Goal: Complete application form

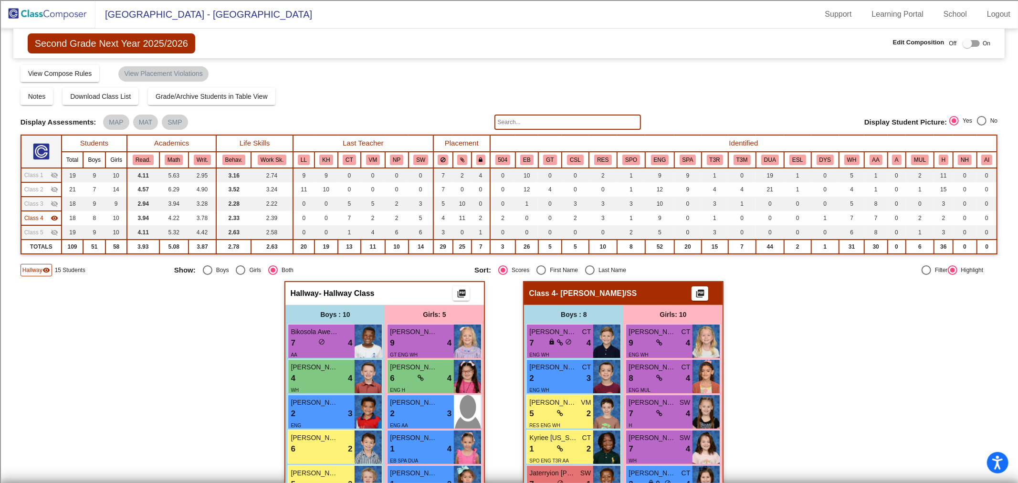
scroll to position [207, 0]
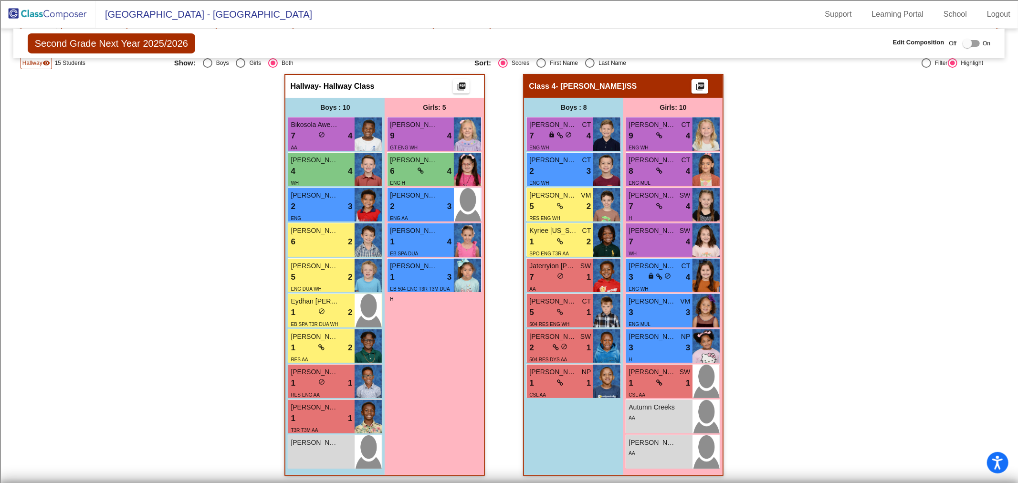
click at [57, 6] on img at bounding box center [47, 14] width 95 height 28
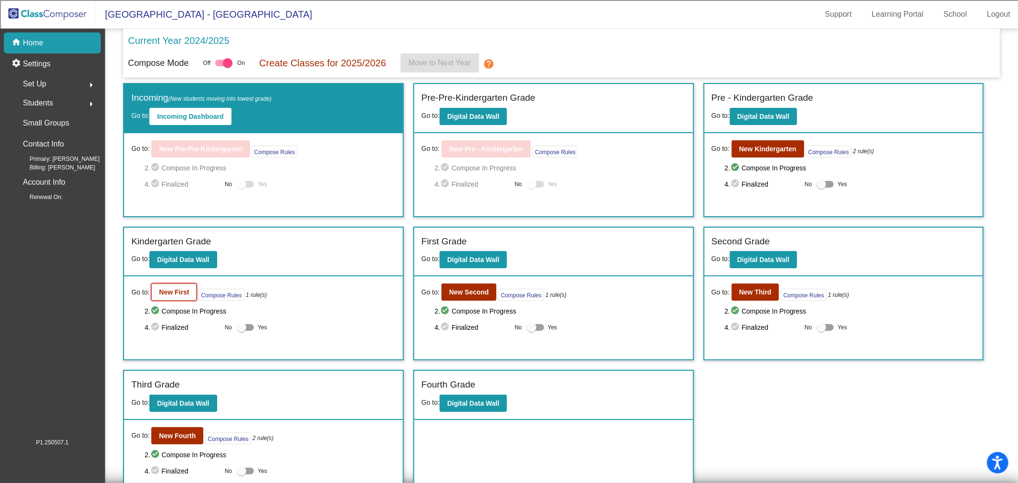
click at [161, 296] on button "New First" at bounding box center [173, 292] width 45 height 17
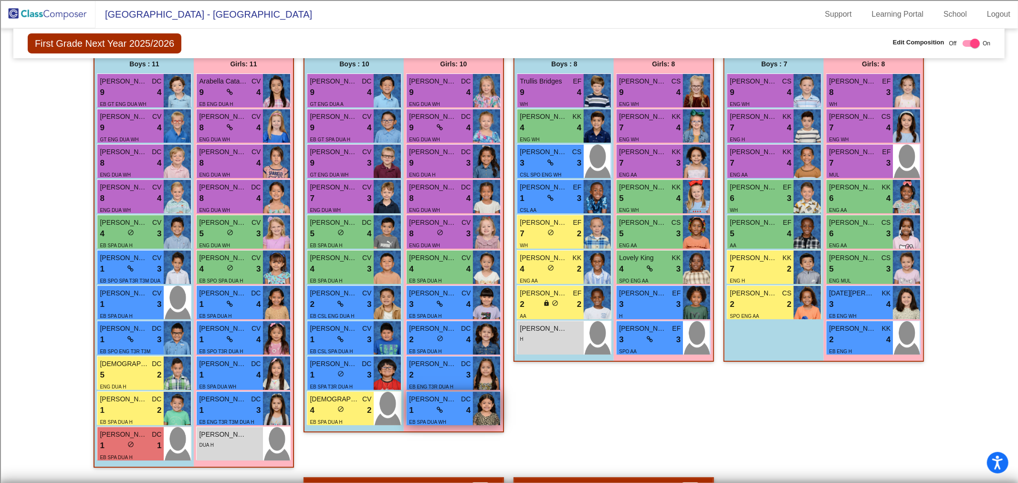
scroll to position [106, 0]
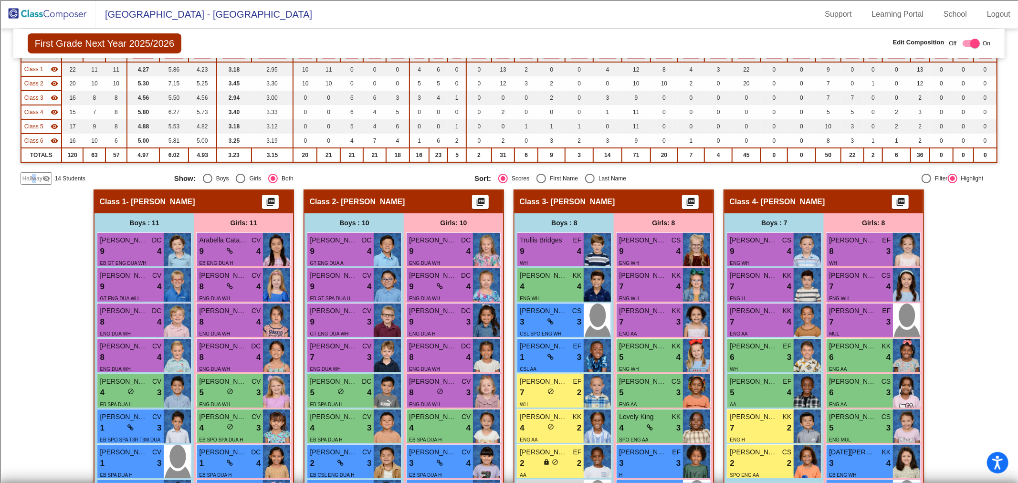
click at [34, 182] on div "Hallway visibility_off" at bounding box center [37, 178] width 32 height 12
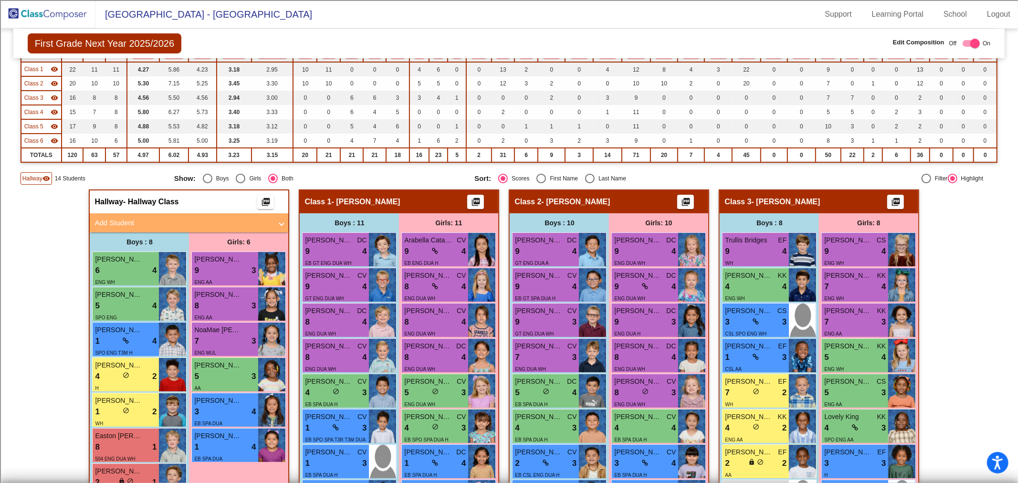
click at [31, 174] on span "Hallway" at bounding box center [32, 178] width 20 height 9
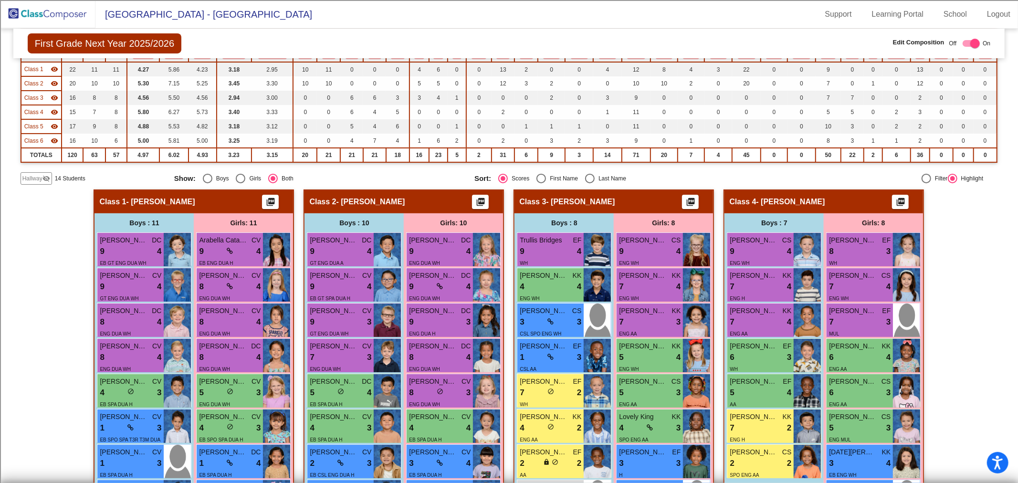
click at [32, 178] on span "Hallway" at bounding box center [32, 178] width 20 height 9
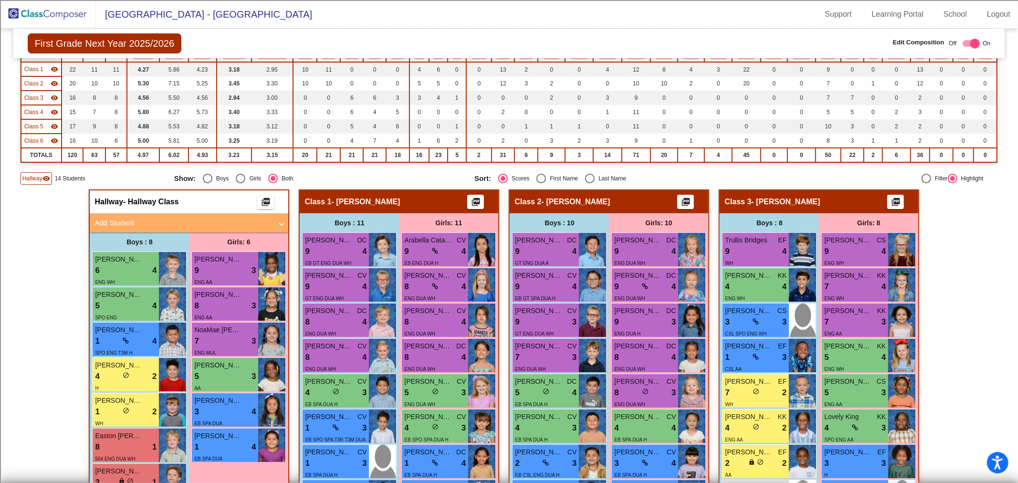
click at [280, 222] on span at bounding box center [282, 223] width 4 height 11
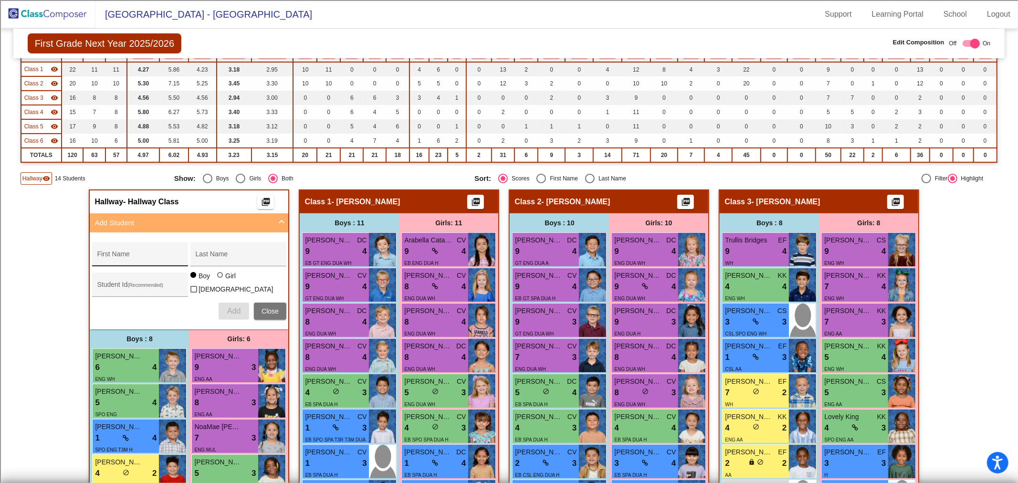
drag, startPoint x: 140, startPoint y: 255, endPoint x: 131, endPoint y: 247, distance: 11.9
click at [140, 255] on input "First Name" at bounding box center [140, 258] width 86 height 8
type input "[PERSON_NAME]"
type input "100065140"
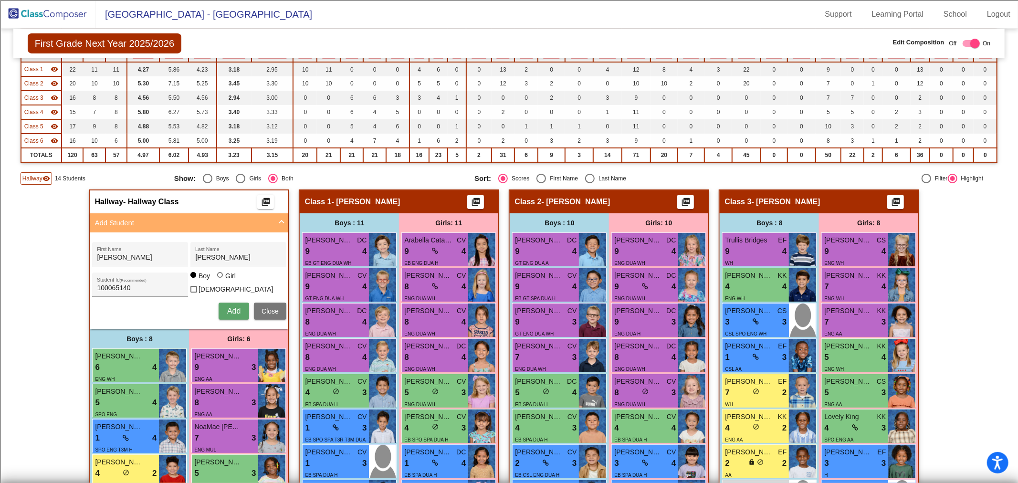
drag, startPoint x: 220, startPoint y: 277, endPoint x: 220, endPoint y: 287, distance: 10.0
click at [220, 277] on div at bounding box center [221, 276] width 8 height 8
click at [221, 280] on input "Girl" at bounding box center [221, 280] width 0 height 0
radio input "true"
click at [227, 307] on span "Add" at bounding box center [233, 311] width 13 height 8
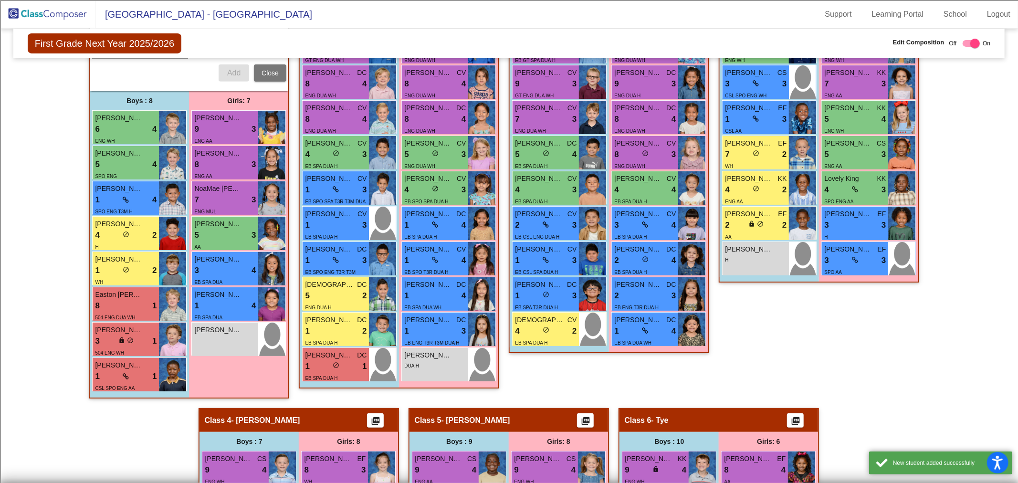
scroll to position [424, 0]
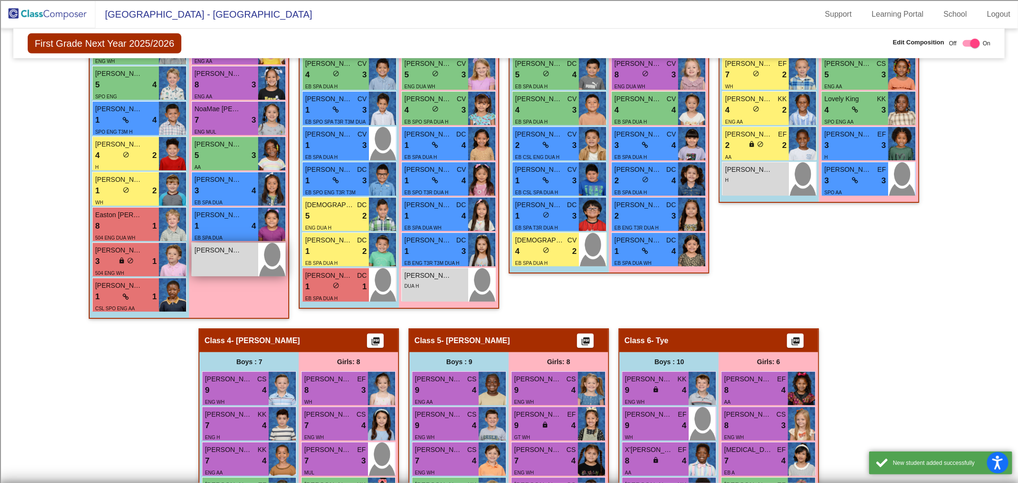
click at [225, 257] on div "[PERSON_NAME] lock do_not_disturb_alt" at bounding box center [225, 259] width 66 height 33
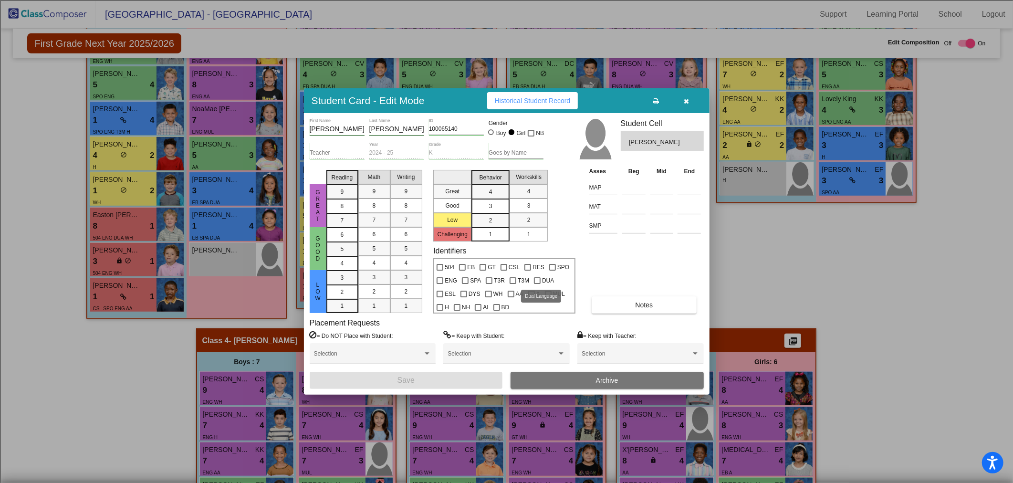
click at [535, 280] on div at bounding box center [537, 280] width 7 height 7
click at [537, 284] on input "DUA" at bounding box center [537, 284] width 0 height 0
checkbox input "true"
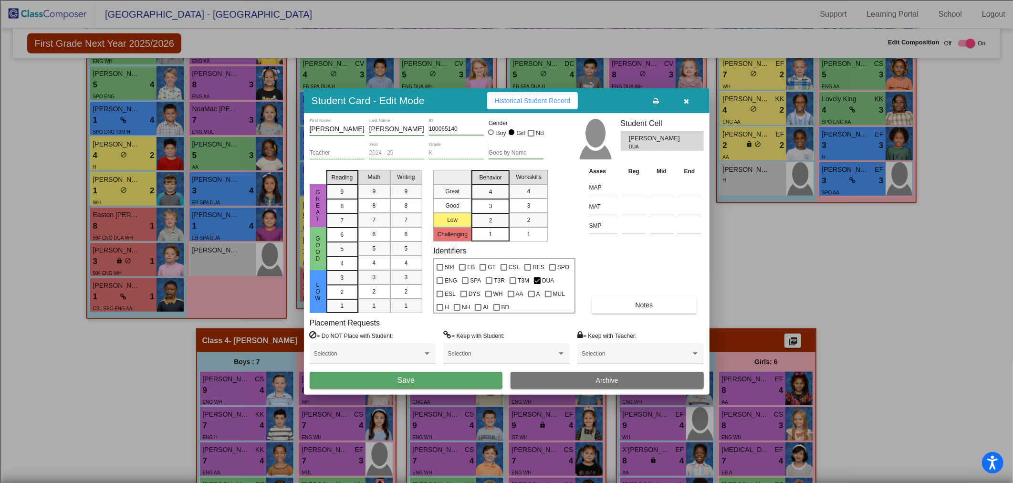
drag, startPoint x: 408, startPoint y: 377, endPoint x: 412, endPoint y: 366, distance: 12.2
click at [408, 373] on button "Save" at bounding box center [406, 380] width 193 height 17
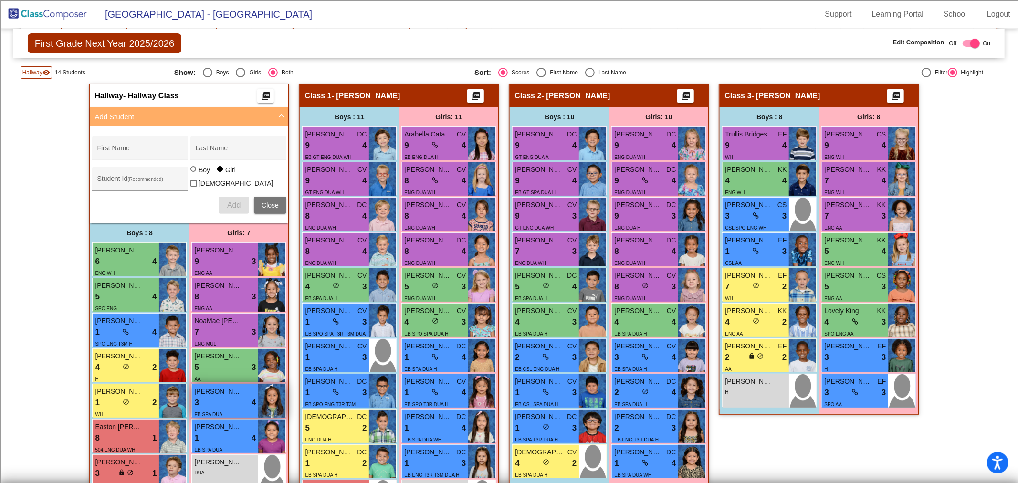
scroll to position [265, 0]
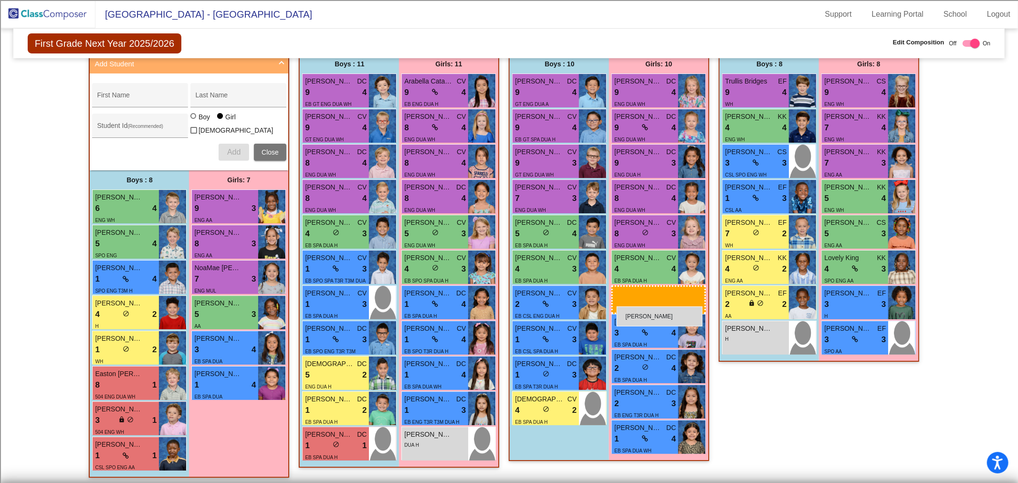
drag, startPoint x: 230, startPoint y: 406, endPoint x: 617, endPoint y: 306, distance: 399.3
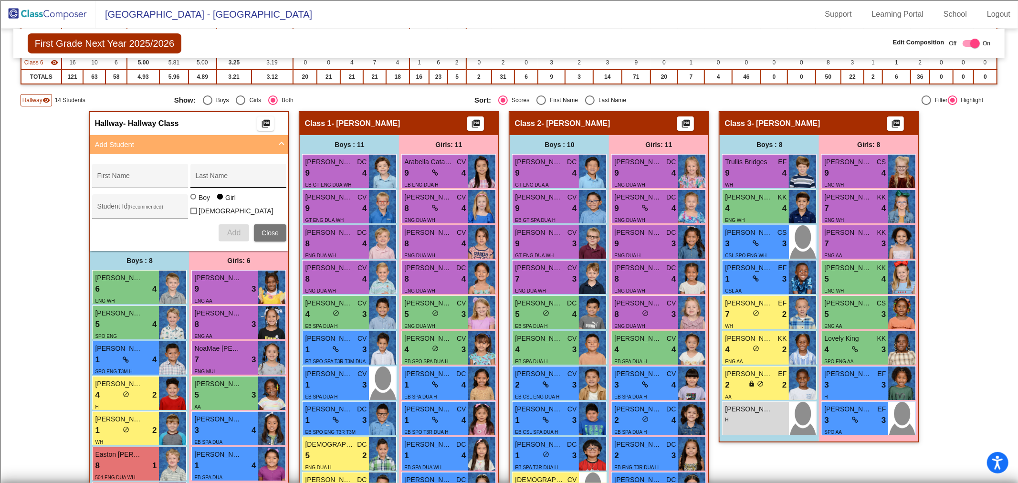
scroll to position [53, 0]
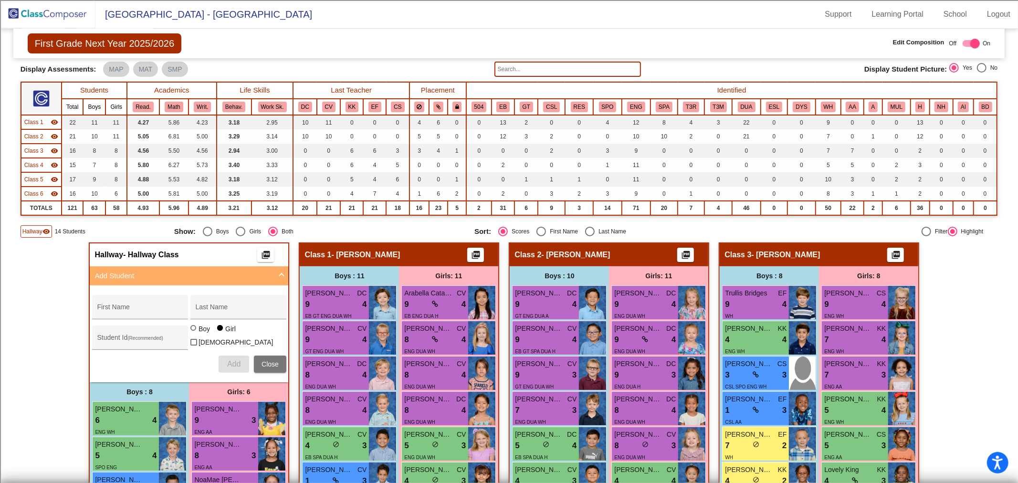
click at [36, 120] on span "Class 1" at bounding box center [33, 122] width 19 height 9
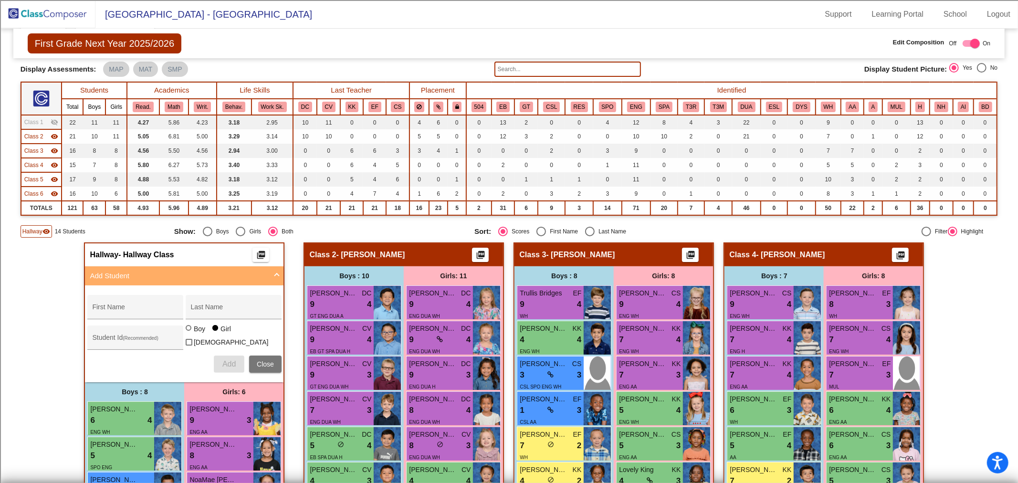
click at [37, 132] on span "Class 2" at bounding box center [33, 136] width 19 height 9
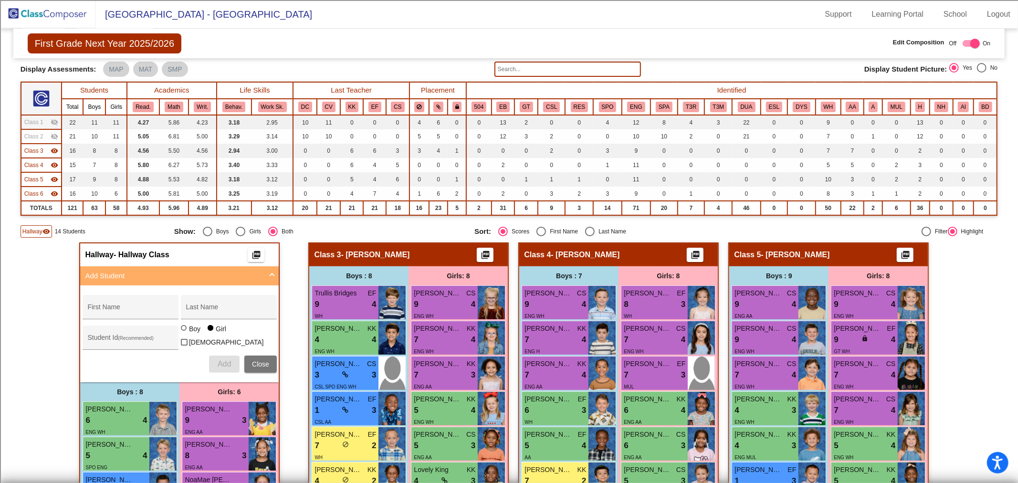
scroll to position [159, 0]
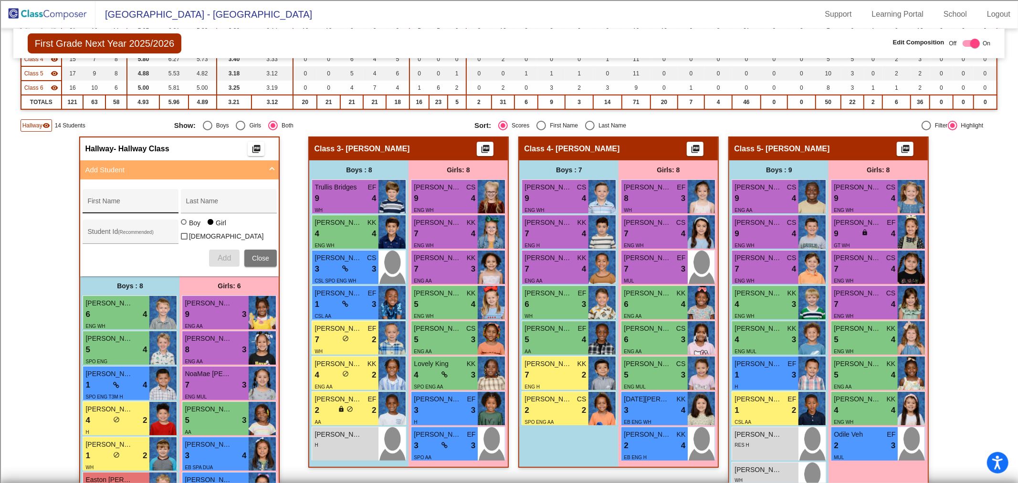
click at [103, 204] on input "First Name" at bounding box center [130, 205] width 86 height 8
type input "Jordan"
type input "[PERSON_NAME]"
type input "100069032"
click at [182, 223] on div at bounding box center [184, 222] width 6 height 6
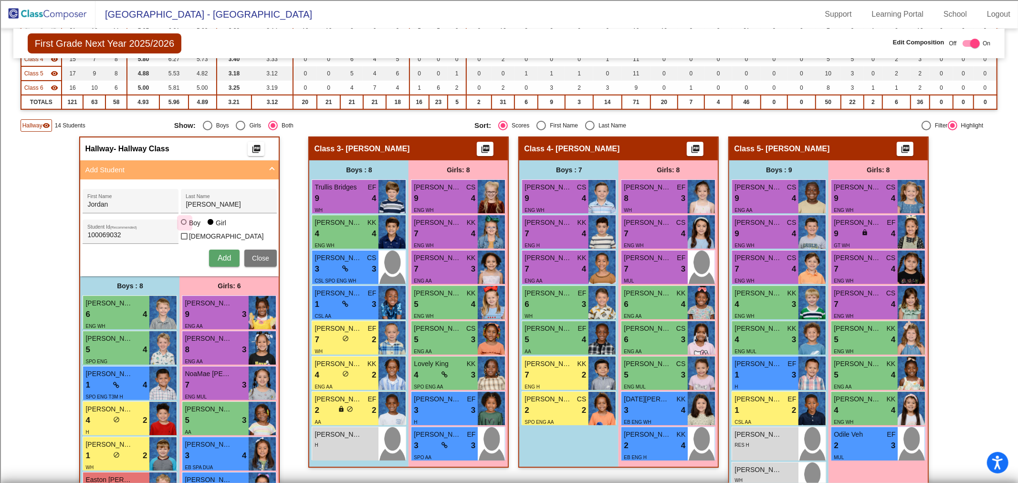
click at [184, 227] on input "Boy" at bounding box center [184, 227] width 0 height 0
radio input "true"
click at [218, 254] on span "Add" at bounding box center [224, 258] width 13 height 8
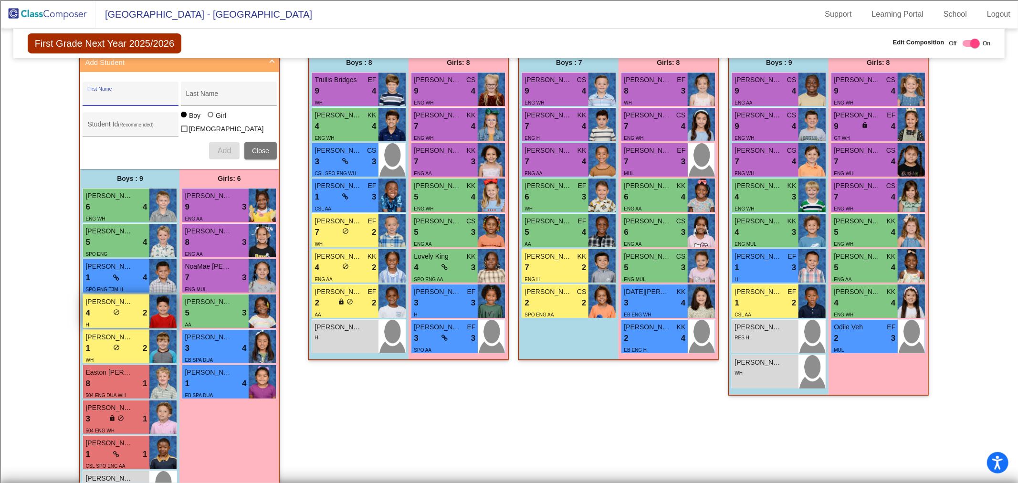
scroll to position [318, 0]
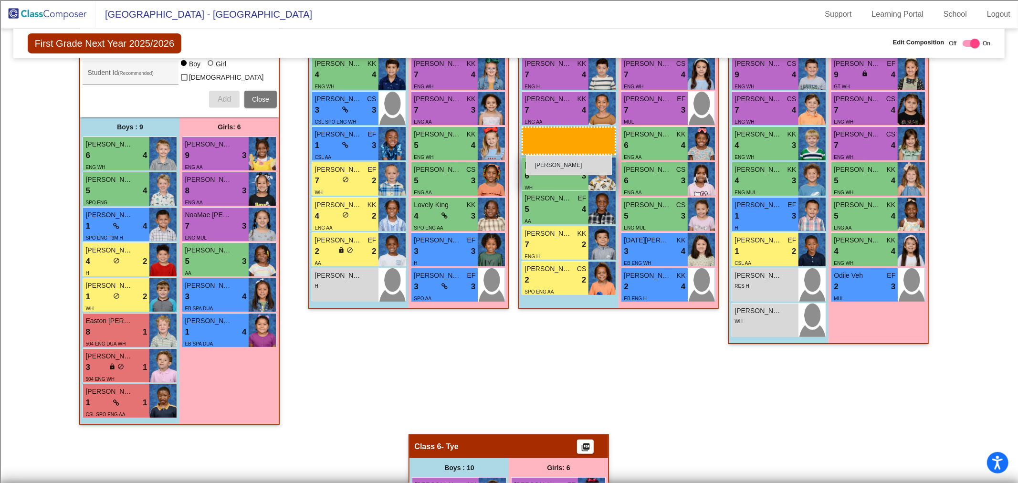
drag, startPoint x: 138, startPoint y: 440, endPoint x: 526, endPoint y: 155, distance: 481.1
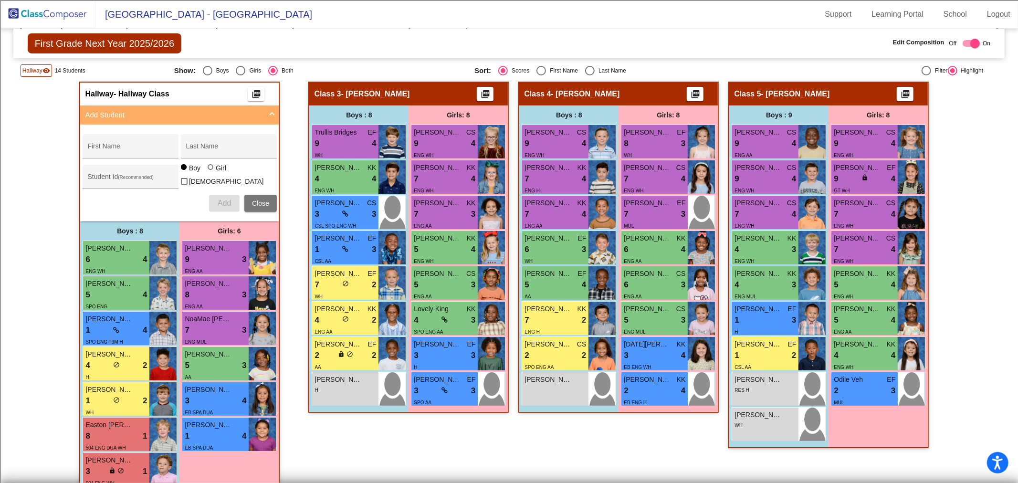
scroll to position [212, 0]
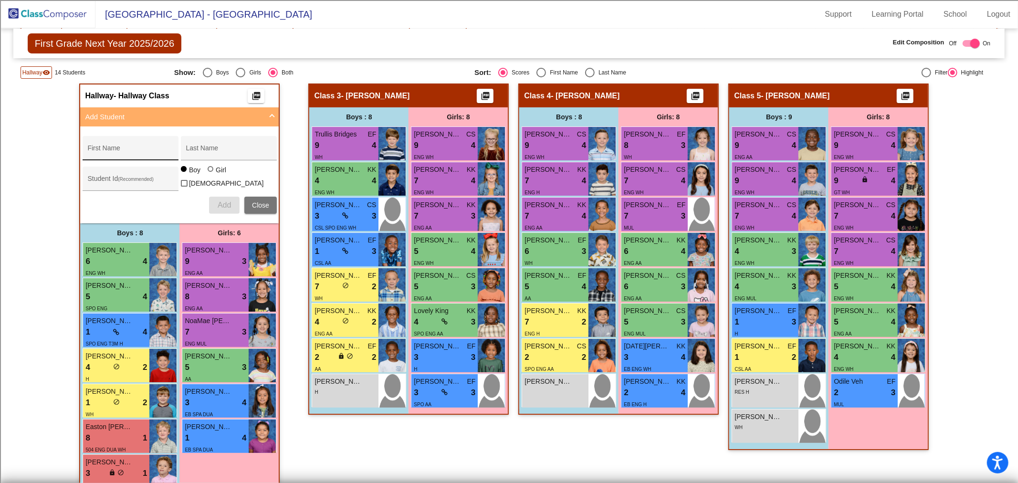
click at [125, 144] on div "First Name" at bounding box center [130, 151] width 86 height 20
type input "[PERSON_NAME]"
type input "100068592"
click at [211, 201] on button "Add" at bounding box center [224, 205] width 31 height 17
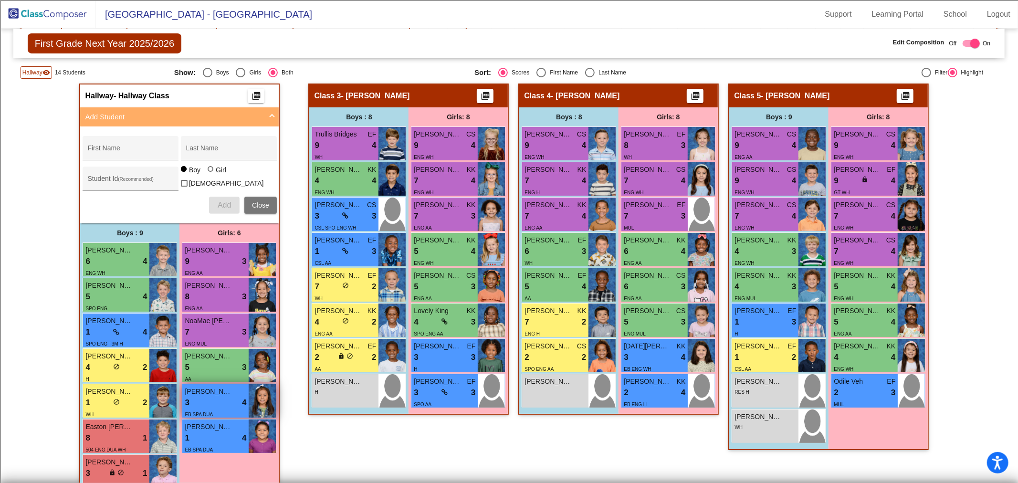
scroll to position [318, 0]
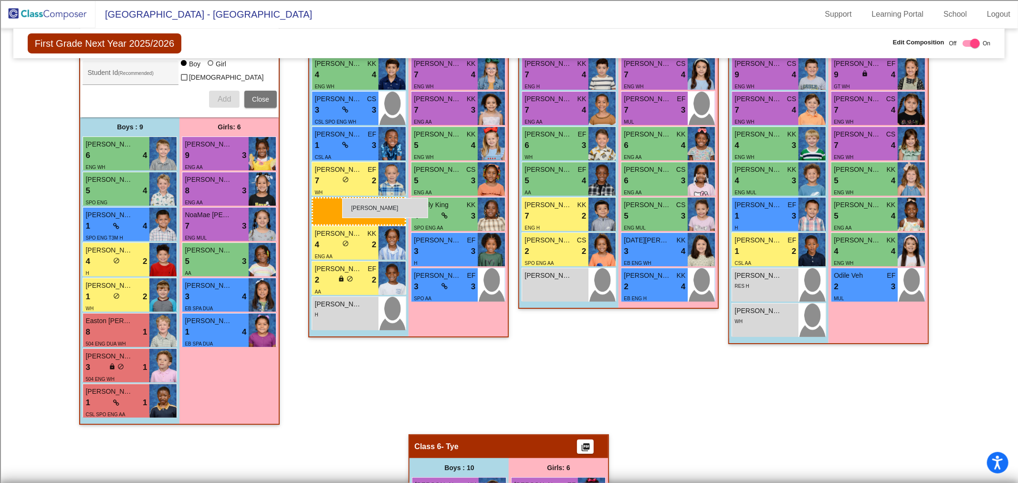
drag, startPoint x: 89, startPoint y: 424, endPoint x: 342, endPoint y: 198, distance: 339.5
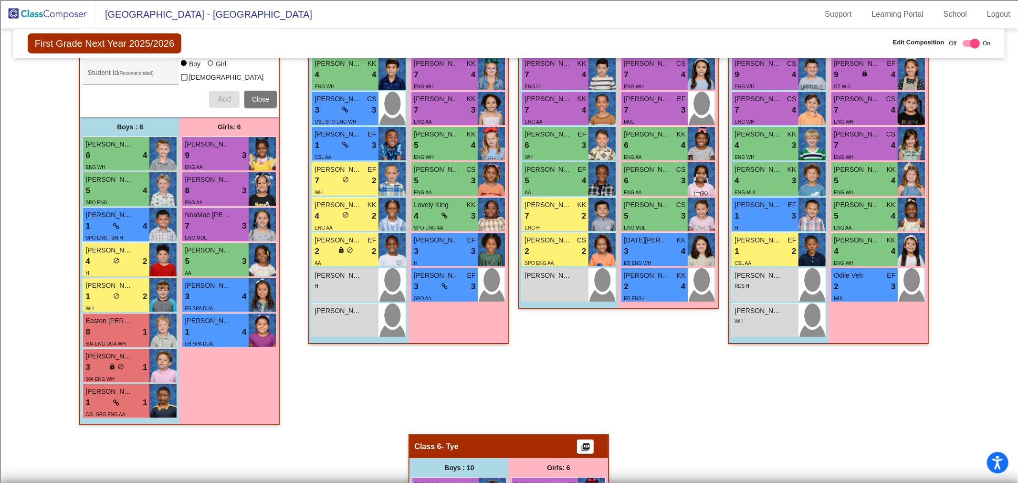
click at [254, 86] on div "First Name Last Name Student Id (Recommended) Boy Girl [DEMOGRAPHIC_DATA] Add C…" at bounding box center [180, 68] width 204 height 87
click at [253, 91] on button "Close" at bounding box center [260, 99] width 32 height 17
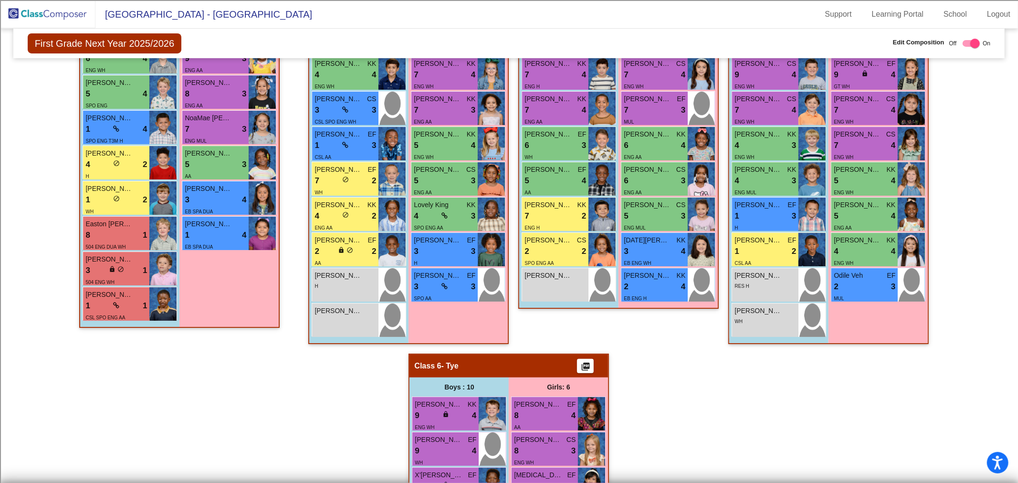
scroll to position [72, 0]
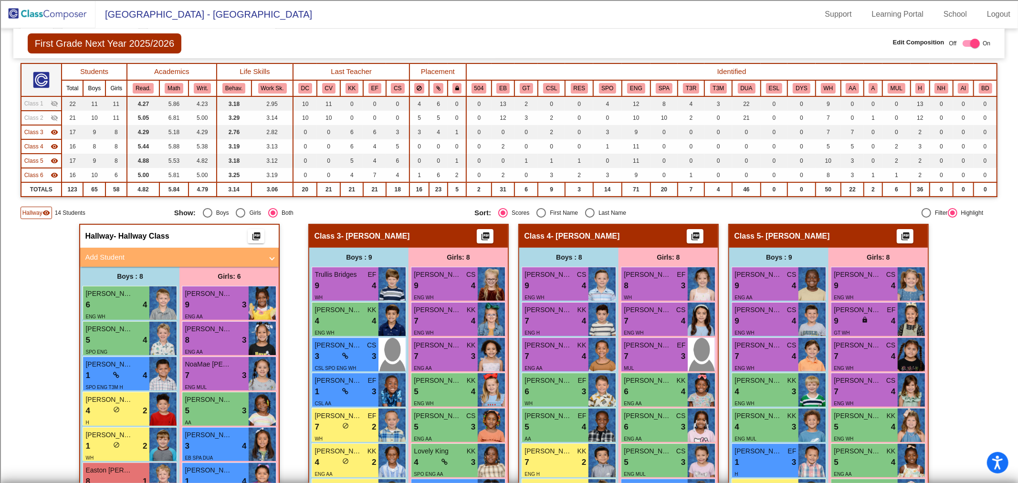
click at [556, 207] on div "Hallway visibility 14 Students Show: Boys Girls Both Sort: Scores First Name La…" at bounding box center [510, 213] width 978 height 12
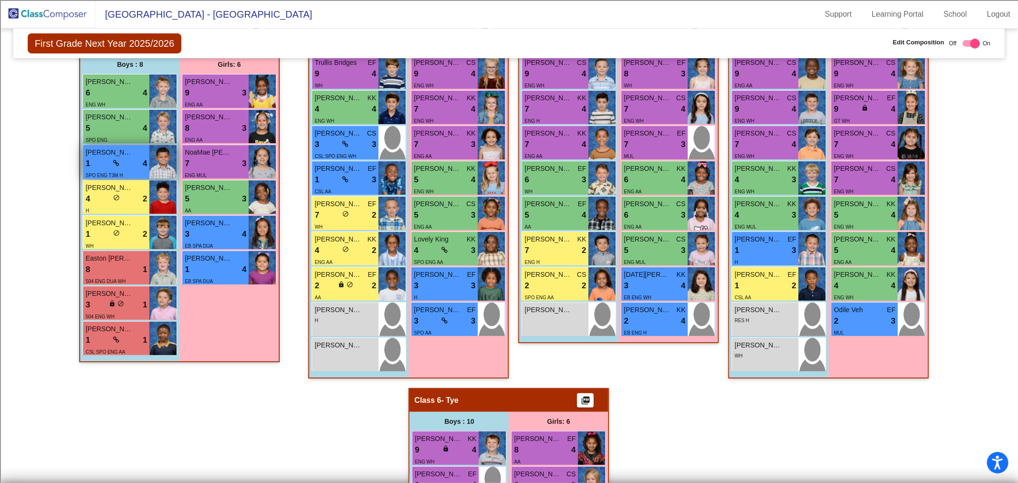
scroll to position [18, 0]
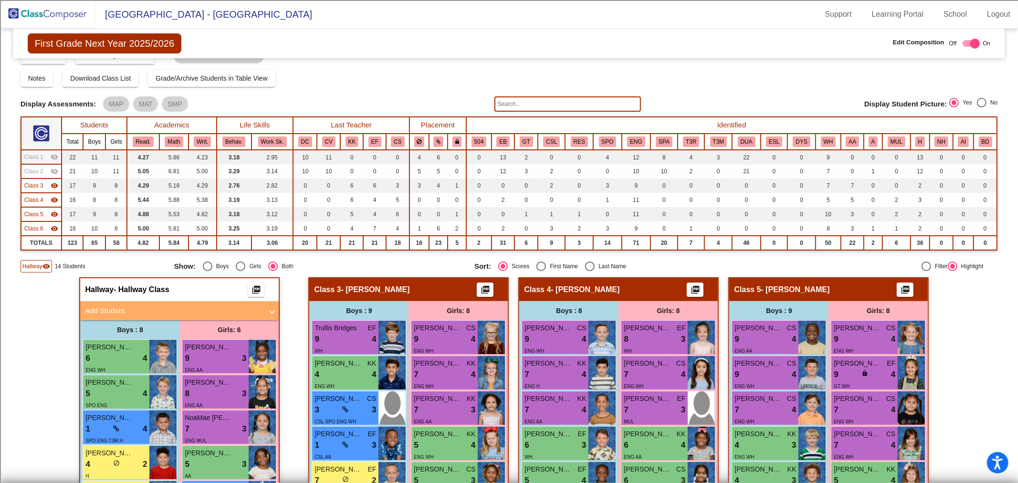
click at [33, 169] on span "Class 2" at bounding box center [33, 171] width 19 height 9
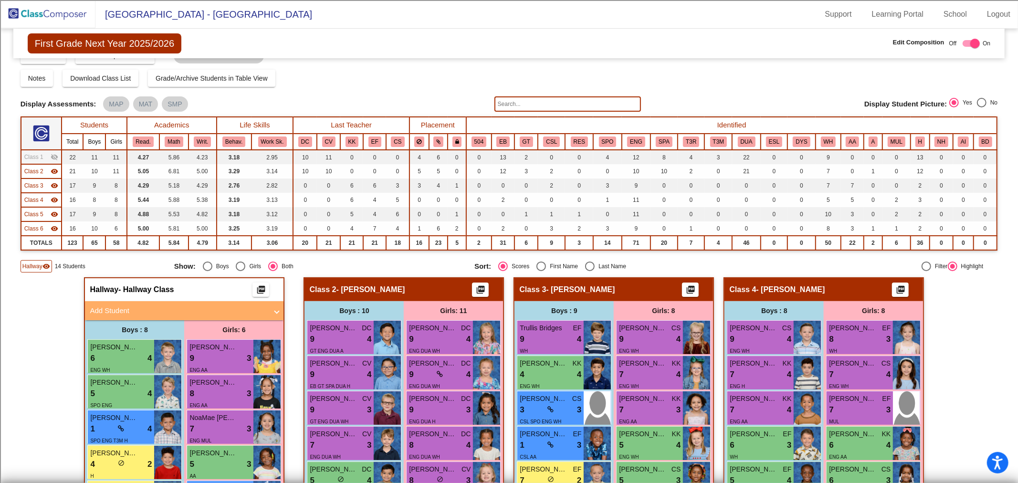
click at [40, 156] on span "Class 1" at bounding box center [33, 157] width 19 height 9
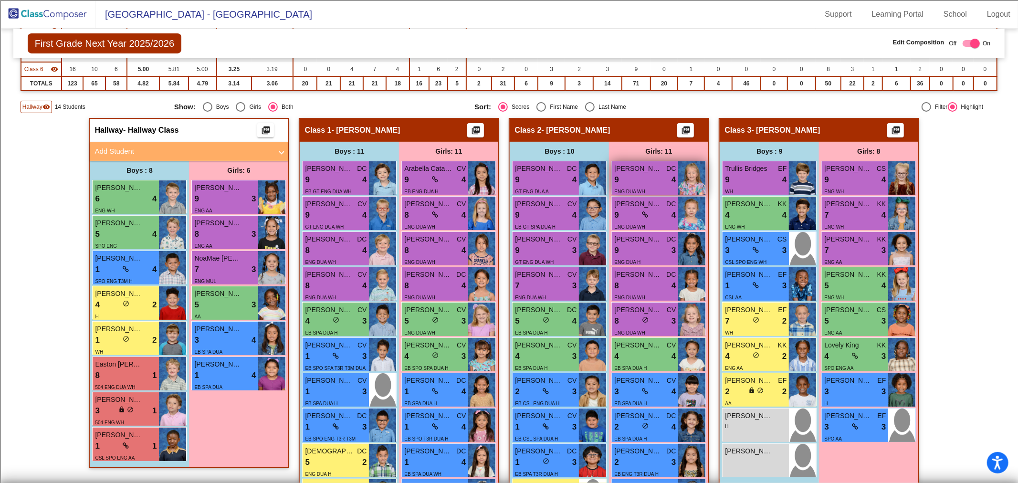
scroll to position [125, 0]
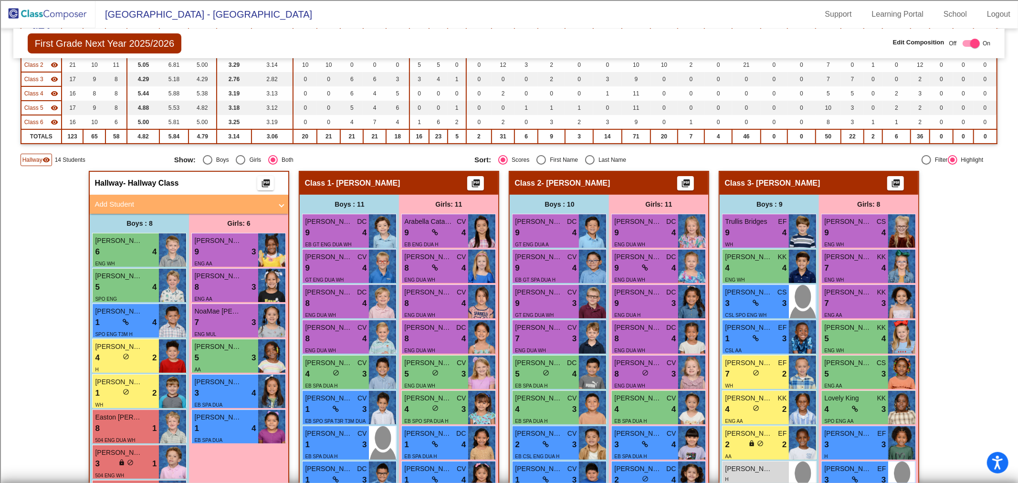
click at [585, 161] on div "Select an option" at bounding box center [590, 160] width 10 height 10
click at [590, 165] on input "Last Name" at bounding box center [590, 165] width 0 height 0
radio input "true"
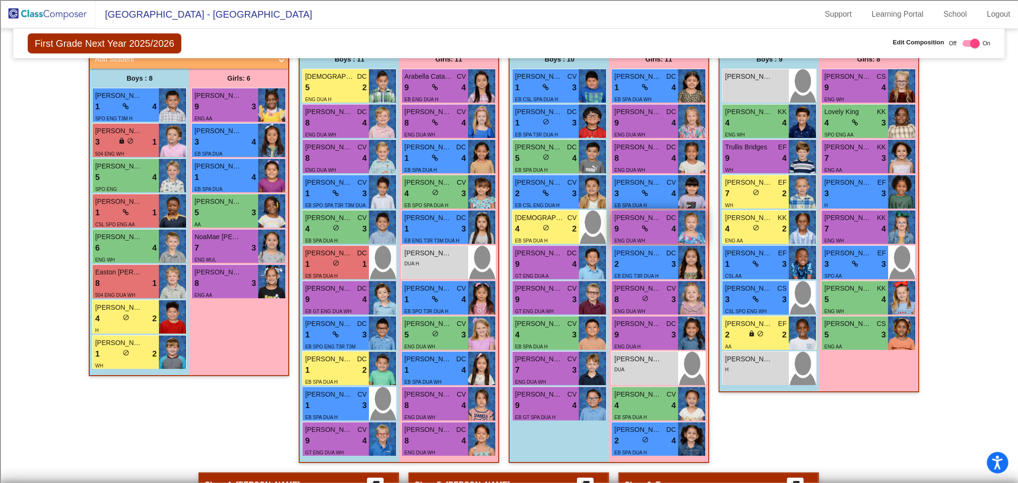
scroll to position [284, 0]
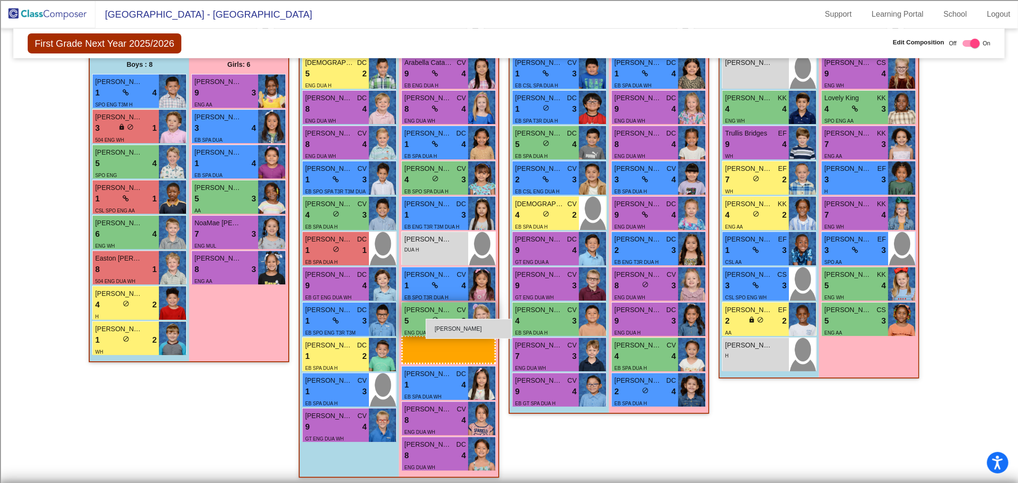
drag, startPoint x: 559, startPoint y: 345, endPoint x: 426, endPoint y: 319, distance: 136.2
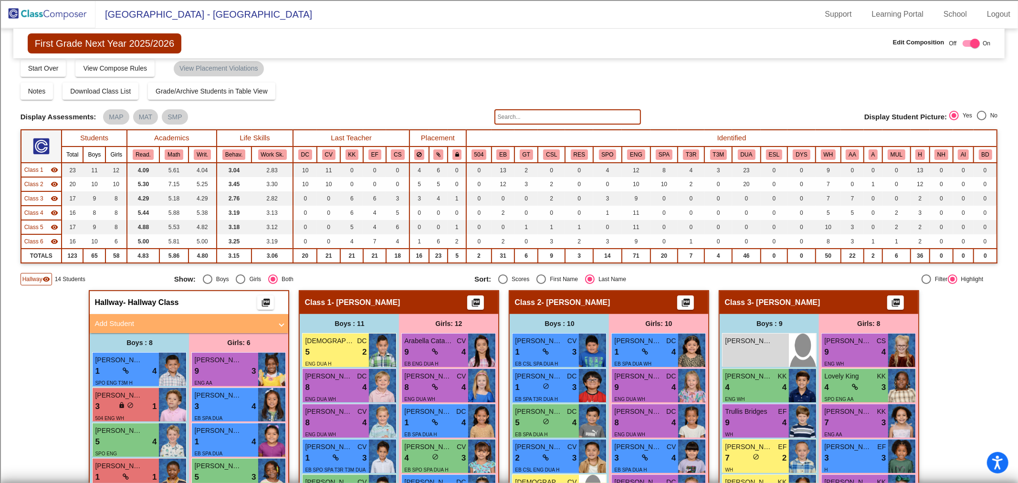
scroll to position [0, 0]
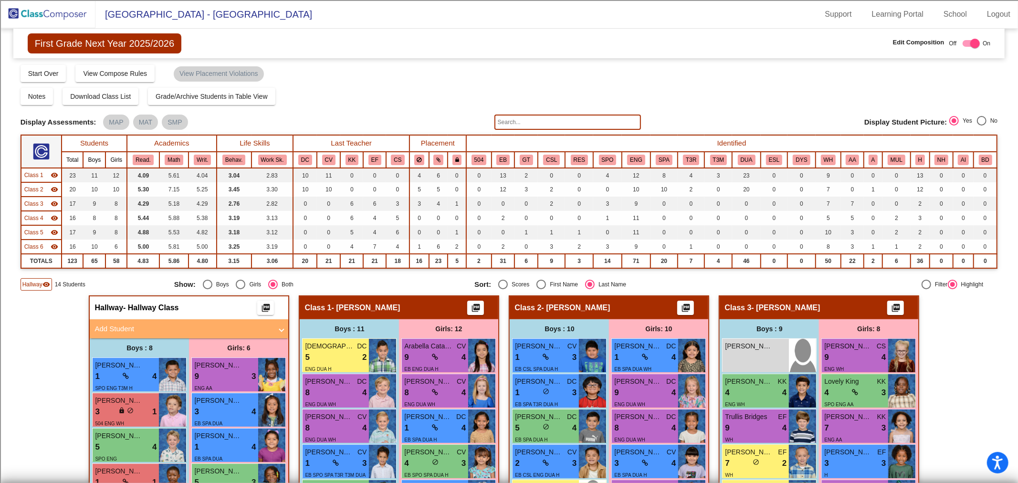
drag, startPoint x: 49, startPoint y: 8, endPoint x: 83, endPoint y: 5, distance: 34.0
click at [49, 8] on img at bounding box center [47, 14] width 95 height 28
